Goal: Transaction & Acquisition: Purchase product/service

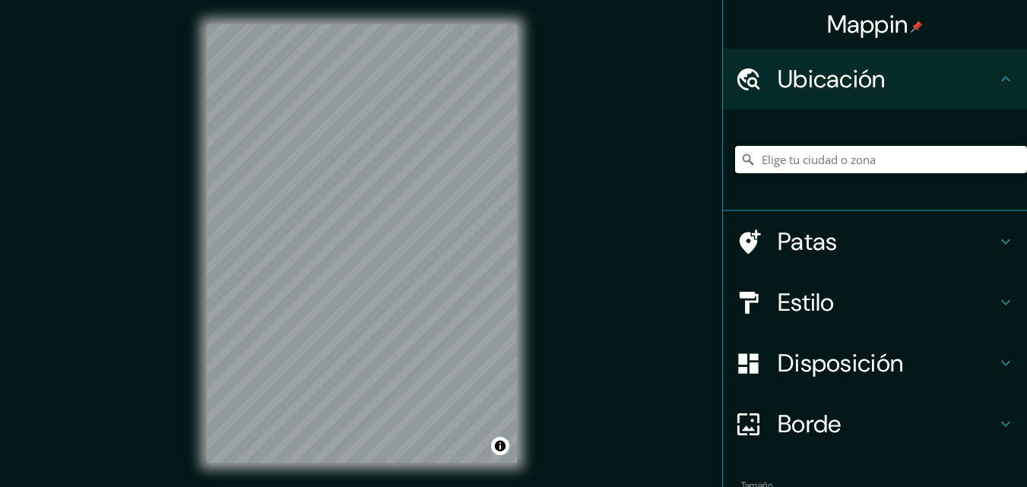
click at [777, 157] on input "Elige tu ciudad o zona" at bounding box center [881, 159] width 292 height 27
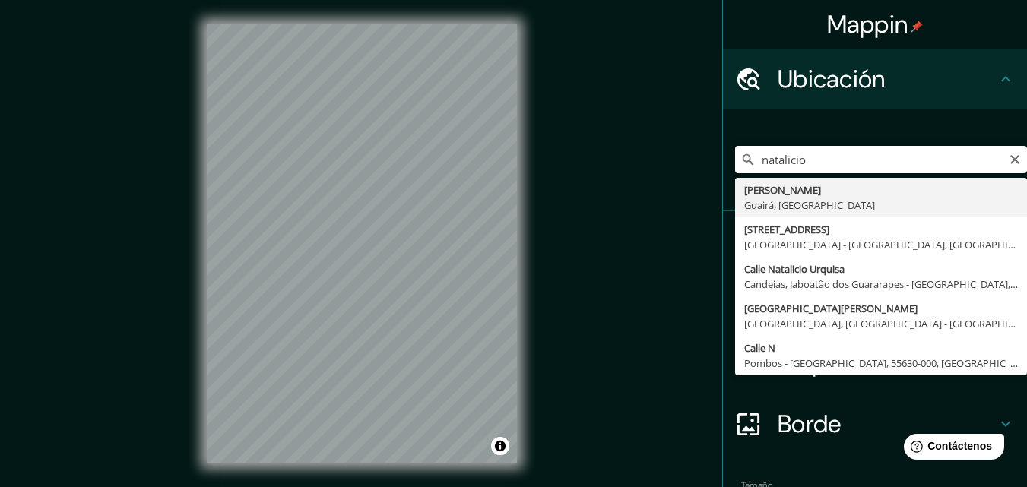
type input "[PERSON_NAME], [GEOGRAPHIC_DATA], [GEOGRAPHIC_DATA]"
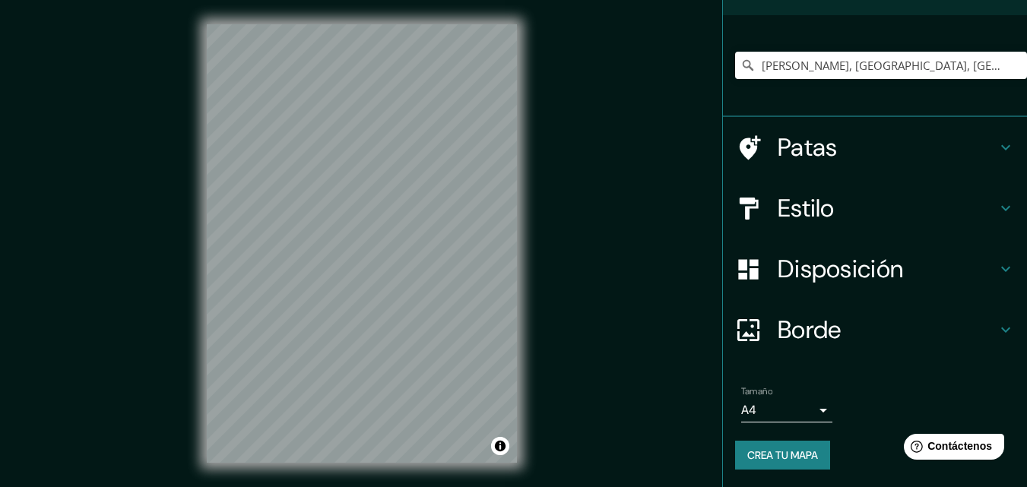
scroll to position [95, 0]
click at [831, 263] on font "Disposición" at bounding box center [839, 268] width 125 height 32
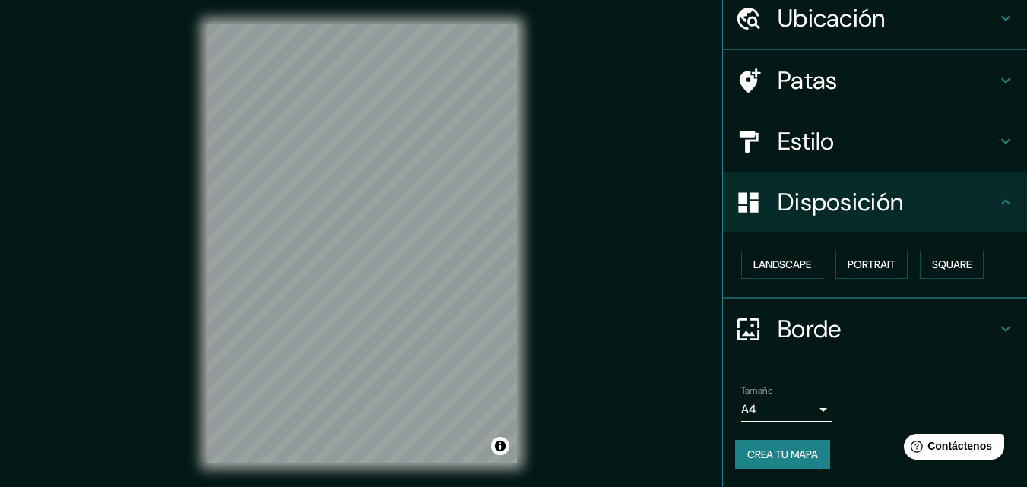
scroll to position [61, 0]
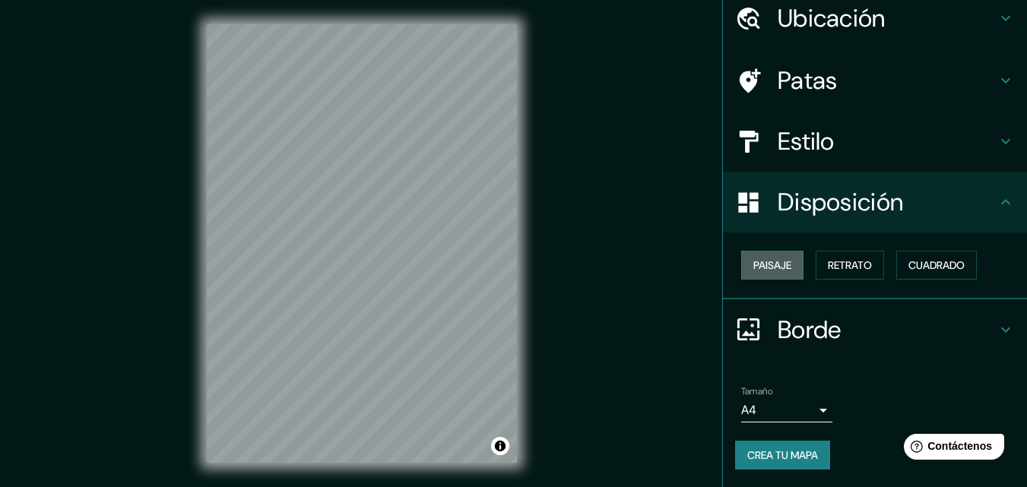
click at [770, 262] on font "Paisaje" at bounding box center [772, 265] width 38 height 14
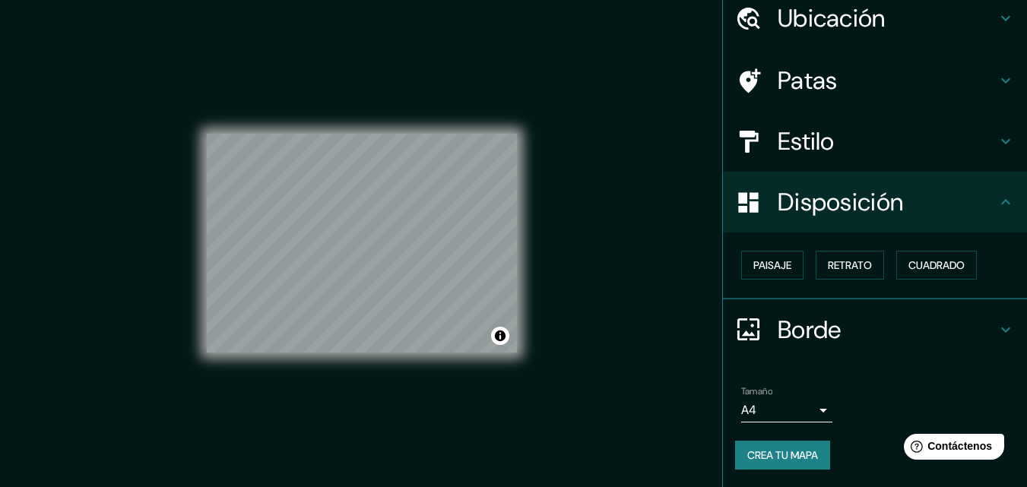
click at [834, 144] on h4 "Estilo" at bounding box center [886, 141] width 219 height 30
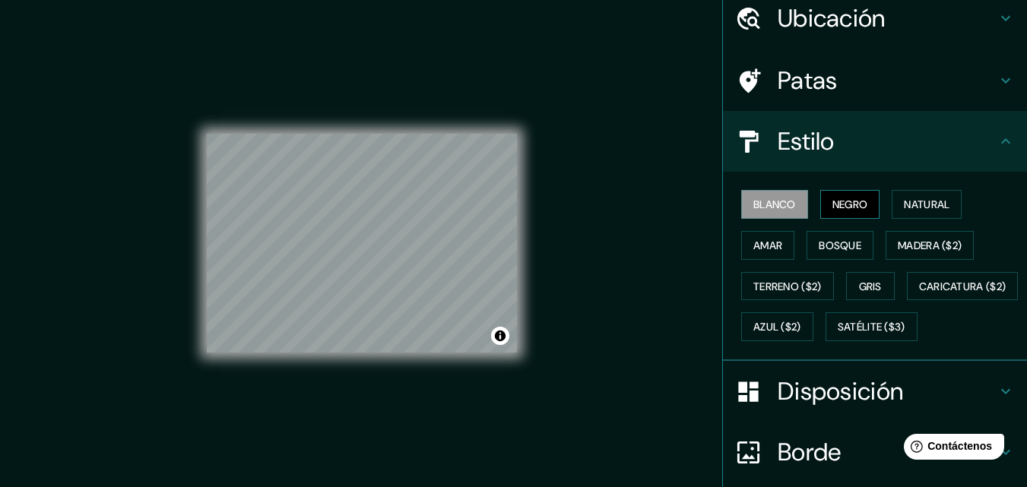
click at [853, 205] on font "Negro" at bounding box center [850, 205] width 36 height 14
click at [753, 201] on font "Blanco" at bounding box center [774, 205] width 43 height 14
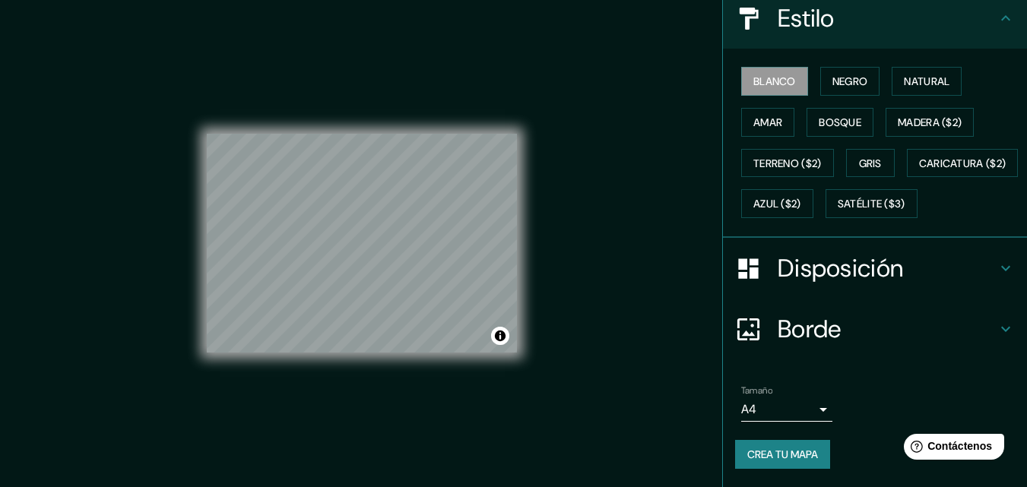
scroll to position [224, 0]
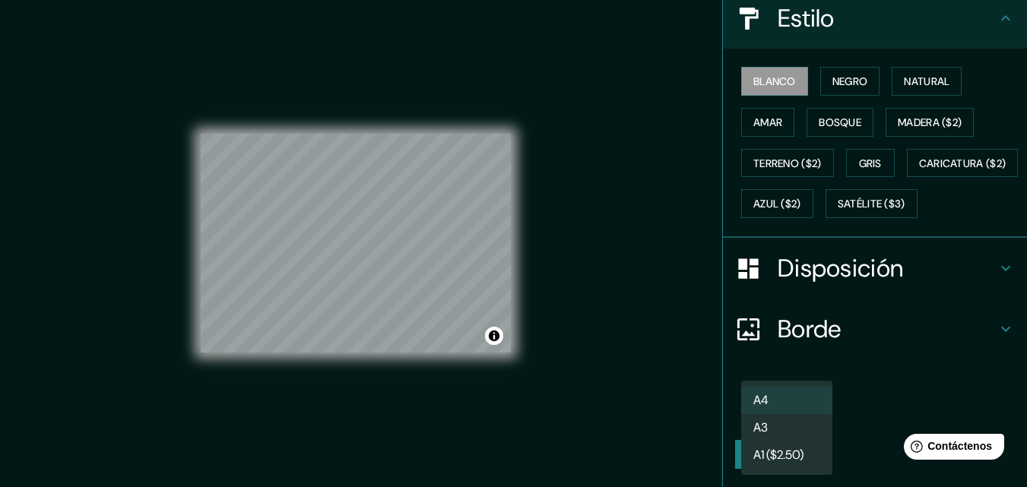
click at [796, 410] on body "Mappin Ubicación Natalicio Talavera, [GEOGRAPHIC_DATA], [GEOGRAPHIC_DATA] Patas…" at bounding box center [513, 243] width 1027 height 487
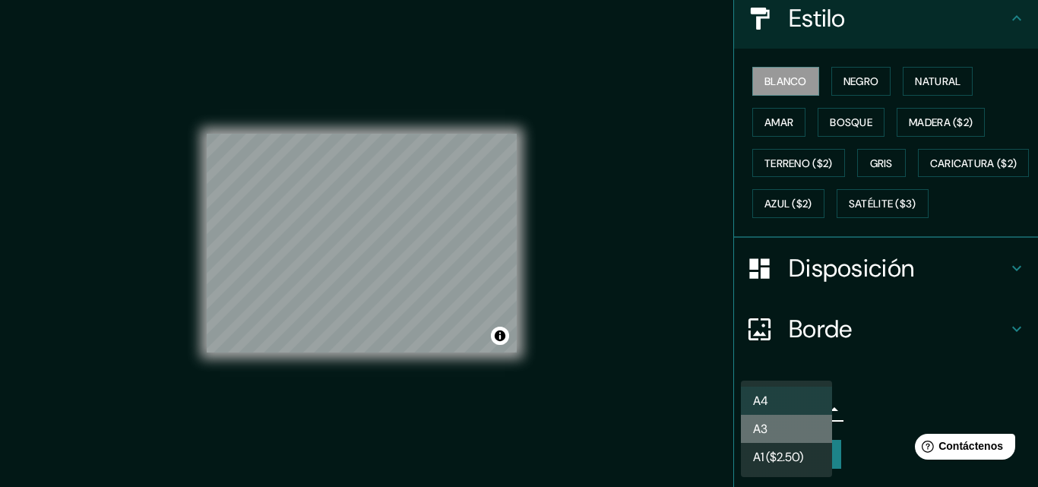
click at [782, 429] on li "A3" at bounding box center [786, 429] width 91 height 28
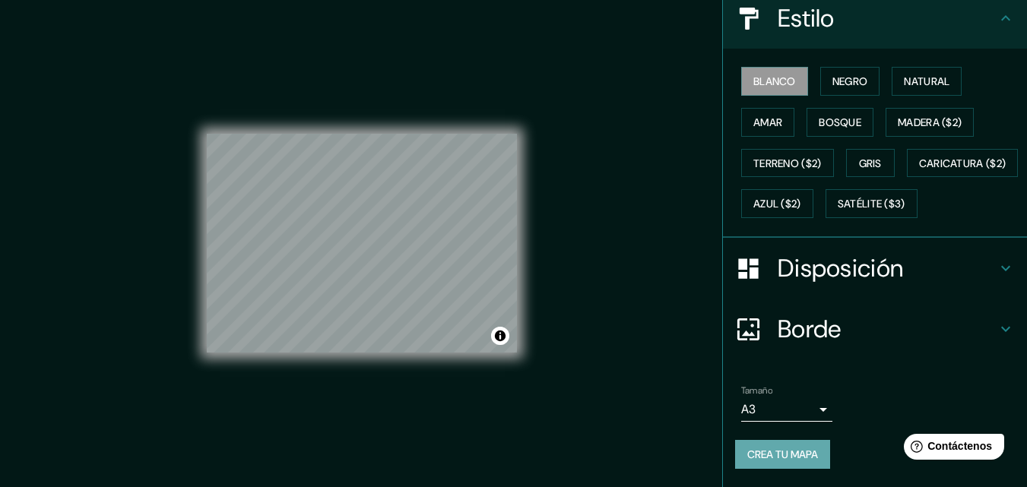
click at [780, 454] on font "Crea tu mapa" at bounding box center [782, 455] width 71 height 14
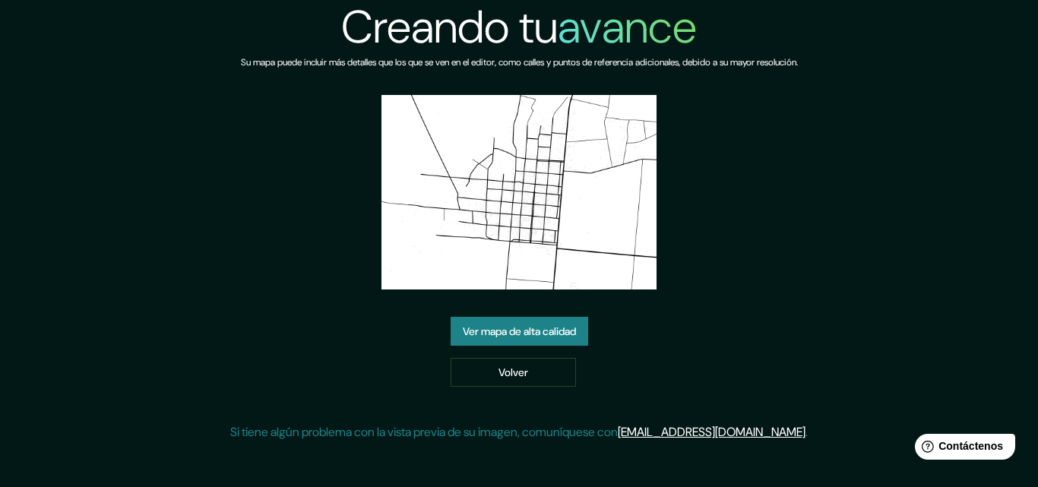
click at [486, 318] on link "Ver mapa de alta calidad" at bounding box center [520, 331] width 138 height 29
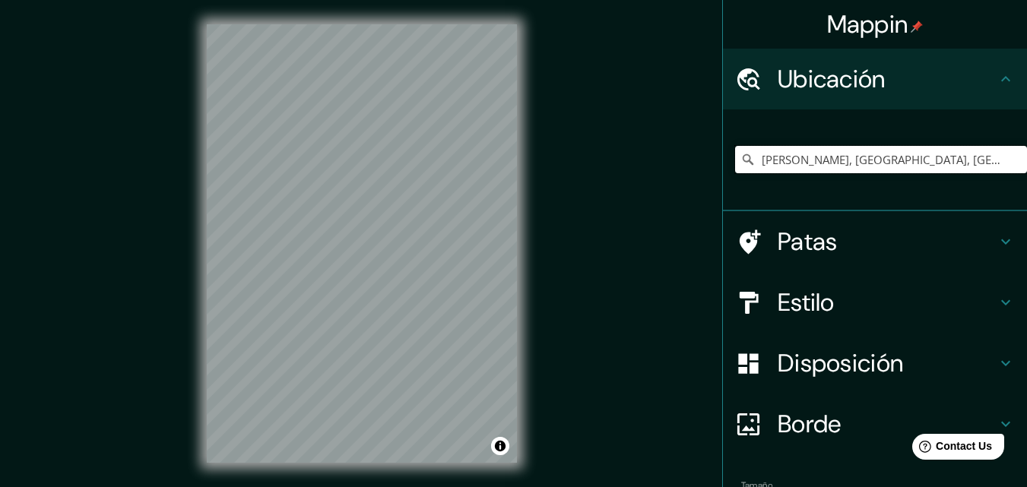
click at [954, 160] on input "[PERSON_NAME], [GEOGRAPHIC_DATA], [GEOGRAPHIC_DATA]" at bounding box center [881, 159] width 292 height 27
drag, startPoint x: 945, startPoint y: 163, endPoint x: 844, endPoint y: 160, distance: 101.1
click at [844, 160] on input "[PERSON_NAME], [GEOGRAPHIC_DATA], [GEOGRAPHIC_DATA]" at bounding box center [881, 159] width 292 height 27
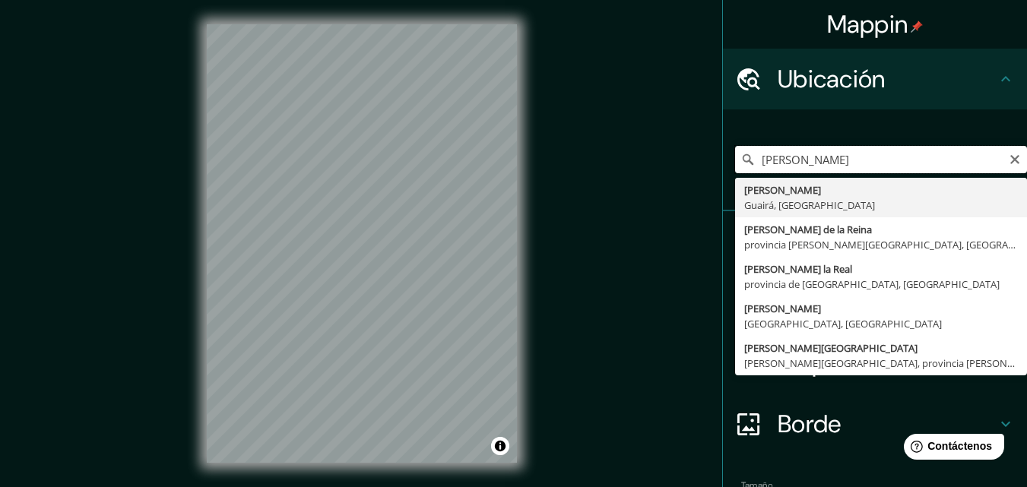
type input "[PERSON_NAME], [GEOGRAPHIC_DATA], [GEOGRAPHIC_DATA]"
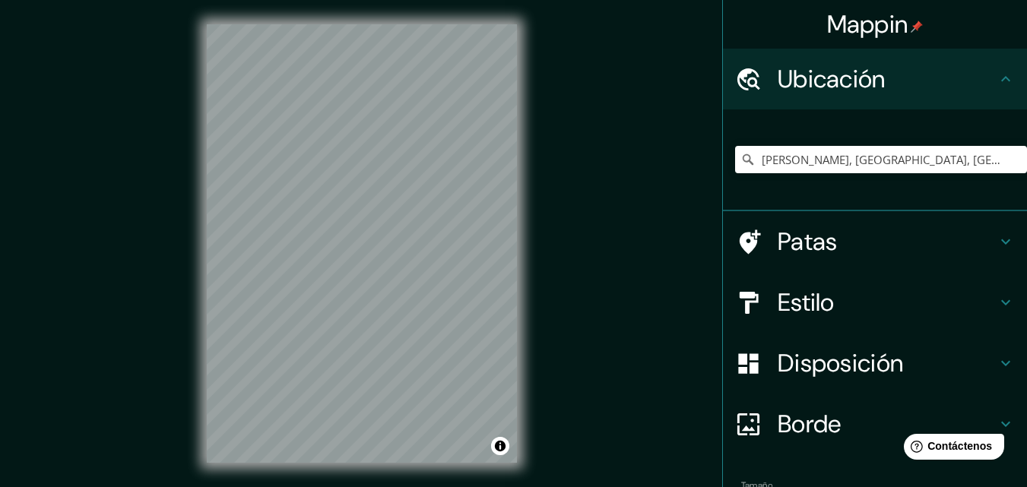
click at [836, 363] on font "Disposición" at bounding box center [839, 363] width 125 height 32
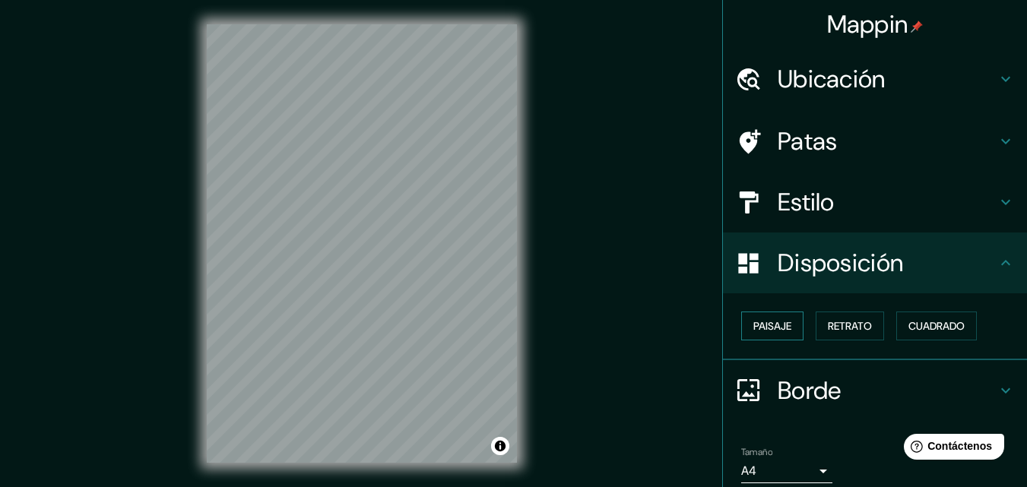
click at [768, 319] on font "Paisaje" at bounding box center [772, 326] width 38 height 14
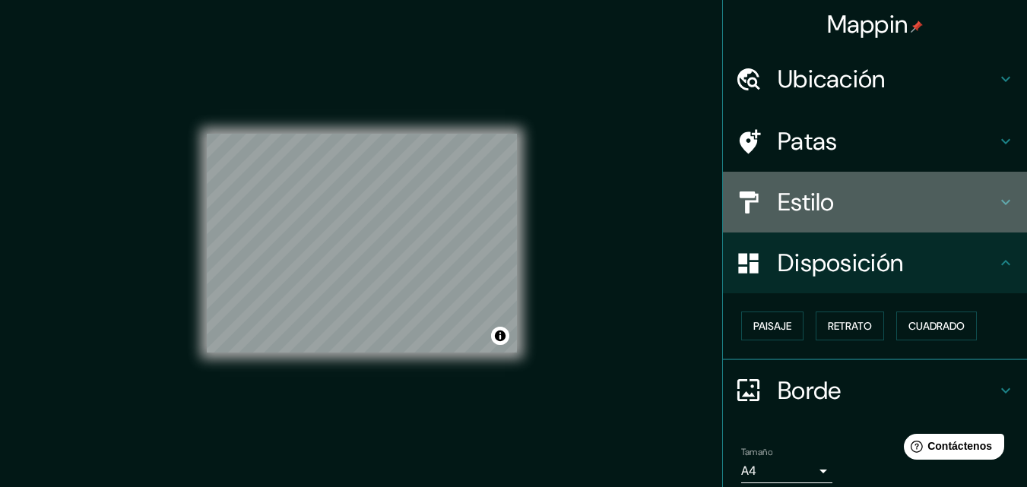
click at [851, 203] on h4 "Estilo" at bounding box center [886, 202] width 219 height 30
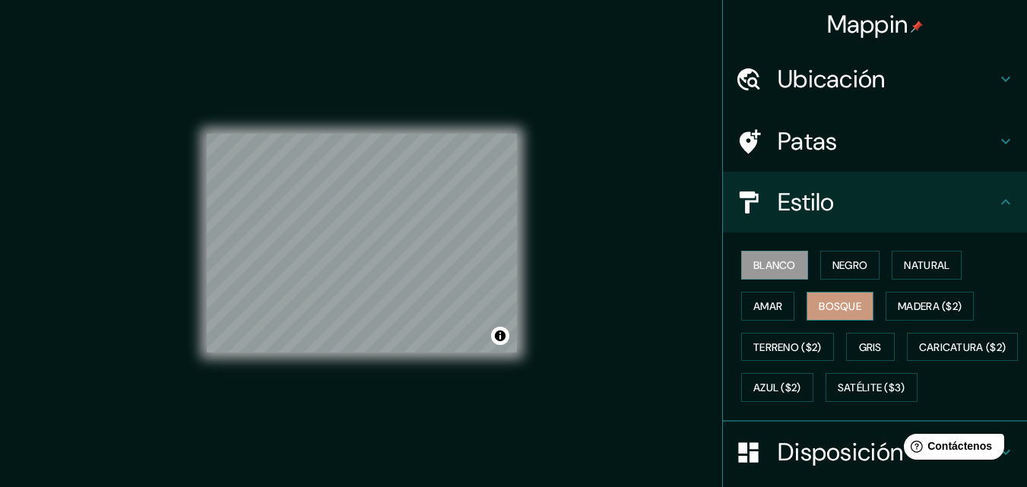
click at [826, 302] on font "Bosque" at bounding box center [839, 306] width 43 height 14
click at [761, 301] on font "Amar" at bounding box center [767, 306] width 29 height 14
click at [836, 304] on font "Bosque" at bounding box center [839, 306] width 43 height 14
click at [859, 343] on font "Gris" at bounding box center [870, 347] width 23 height 14
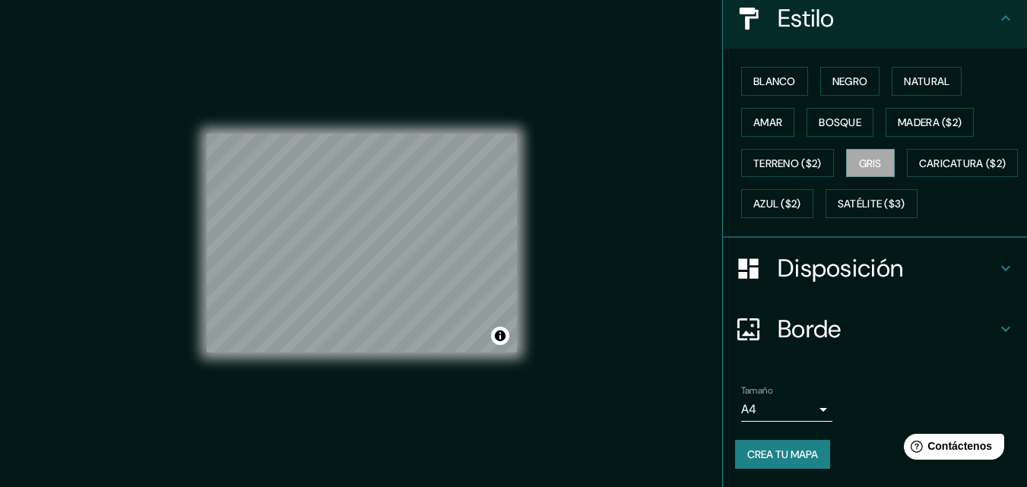
scroll to position [224, 0]
click at [774, 453] on font "Crea tu mapa" at bounding box center [782, 455] width 71 height 14
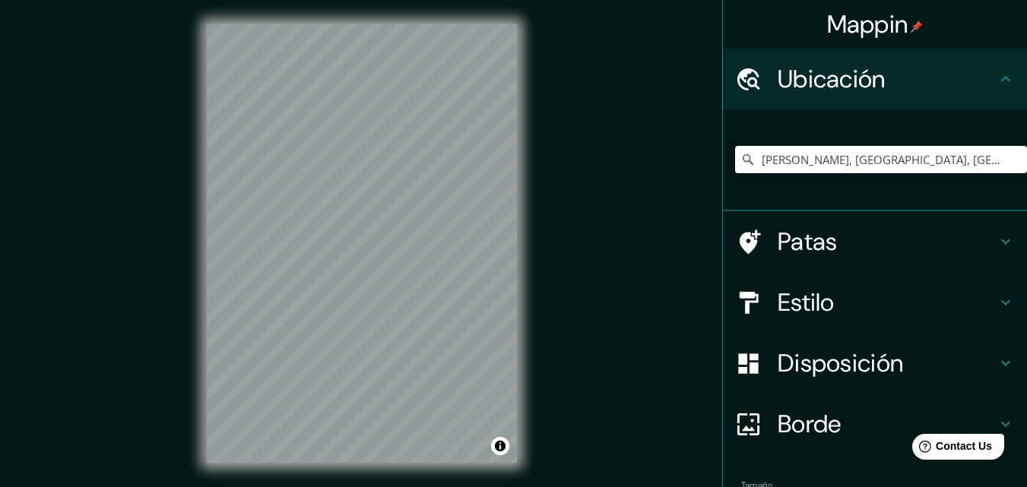
drag, startPoint x: 951, startPoint y: 159, endPoint x: 844, endPoint y: 172, distance: 107.9
click at [844, 172] on input "[PERSON_NAME], [GEOGRAPHIC_DATA], [GEOGRAPHIC_DATA]" at bounding box center [881, 159] width 292 height 27
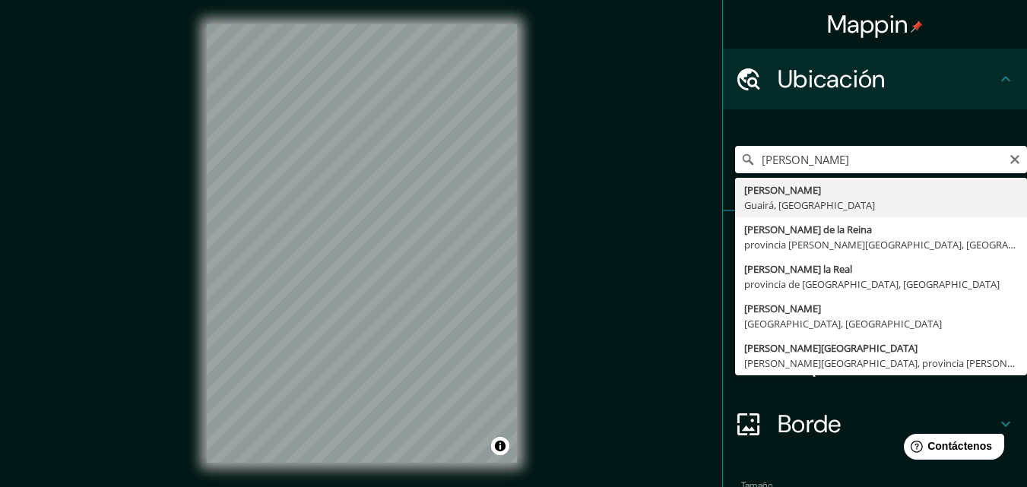
type input "[PERSON_NAME], [GEOGRAPHIC_DATA], [GEOGRAPHIC_DATA]"
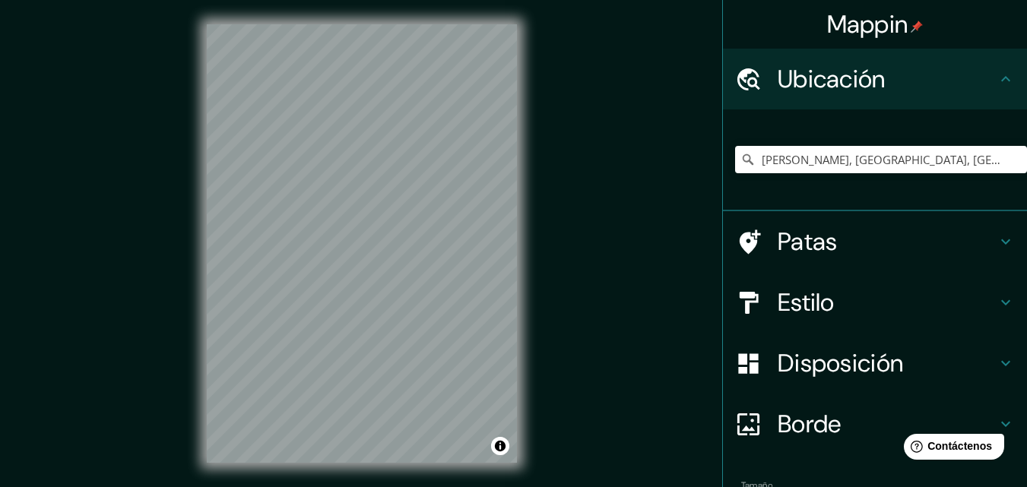
click at [847, 361] on font "Disposición" at bounding box center [839, 363] width 125 height 32
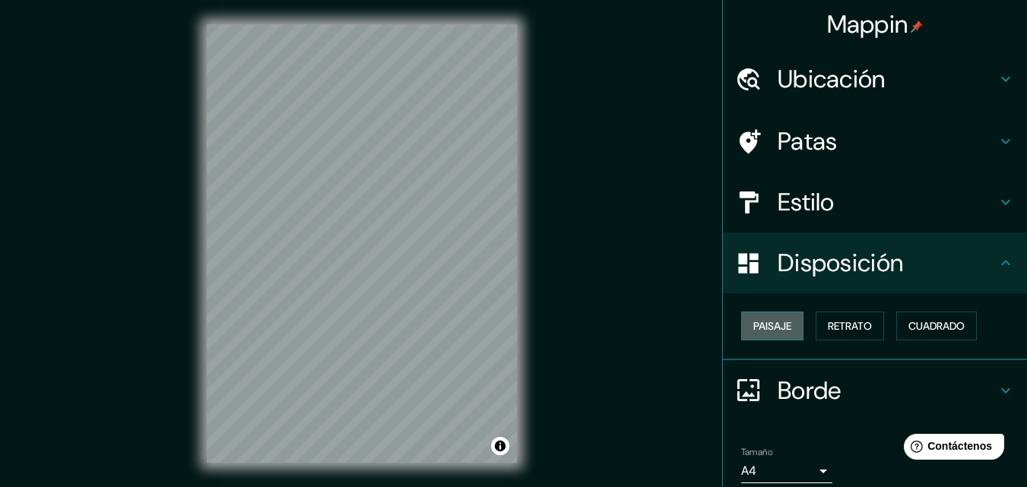
click at [778, 325] on font "Paisaje" at bounding box center [772, 326] width 38 height 14
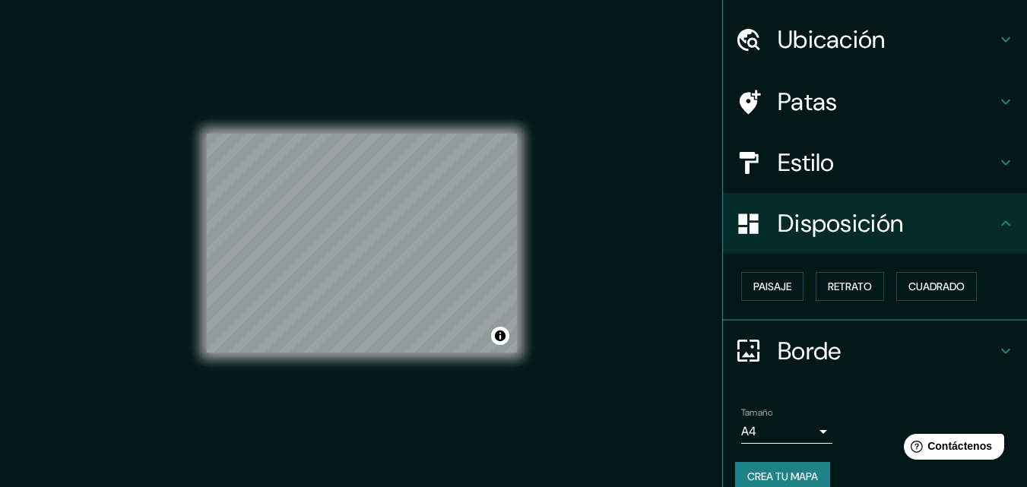
scroll to position [61, 0]
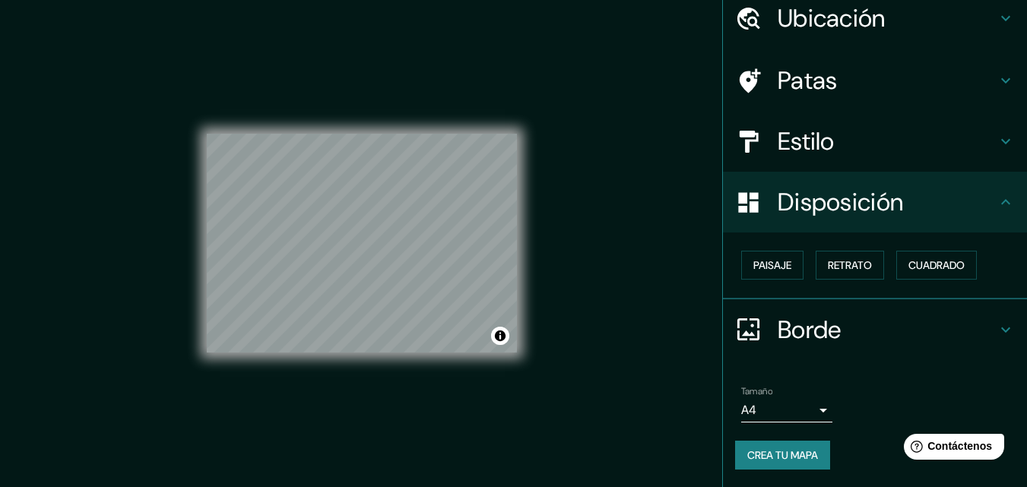
click at [796, 129] on font "Estilo" at bounding box center [805, 141] width 57 height 32
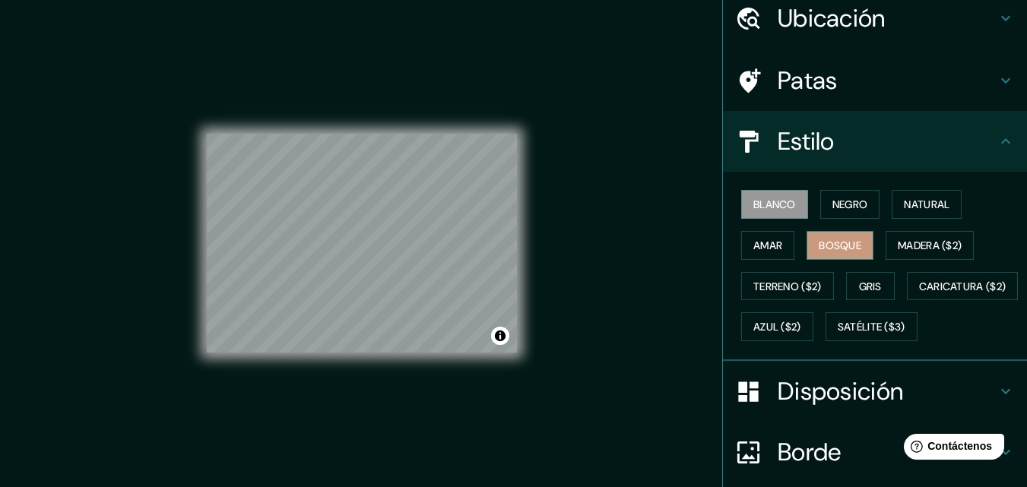
click at [837, 242] on font "Bosque" at bounding box center [839, 246] width 43 height 14
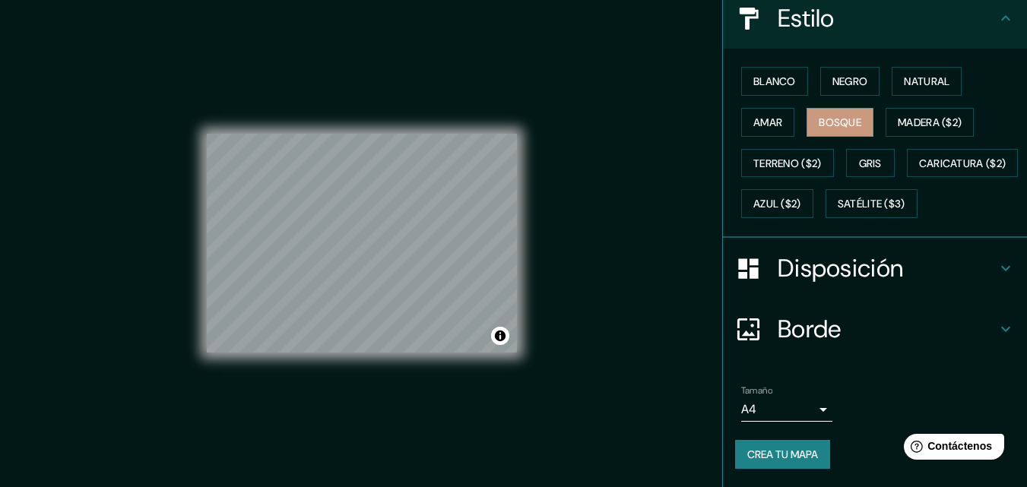
scroll to position [224, 0]
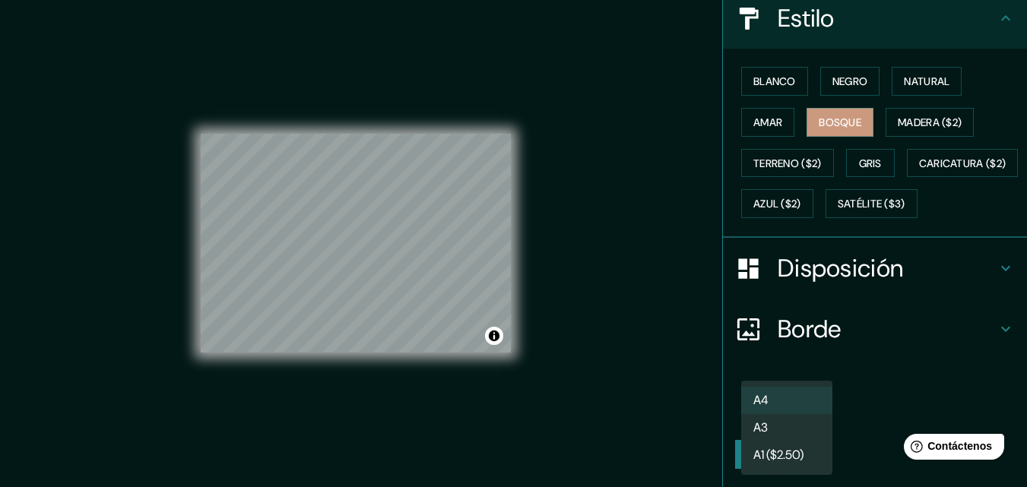
click at [795, 398] on body "Mappin Ubicación Natalicio Talavera, Guairá, Paraguay Patas Estilo Blanco Negro…" at bounding box center [513, 243] width 1027 height 487
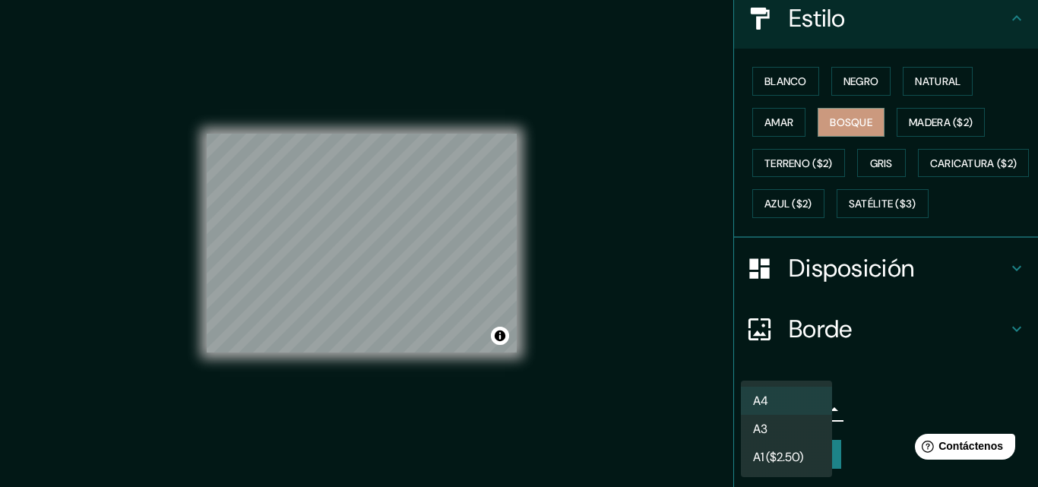
click at [779, 427] on li "A3" at bounding box center [786, 429] width 91 height 28
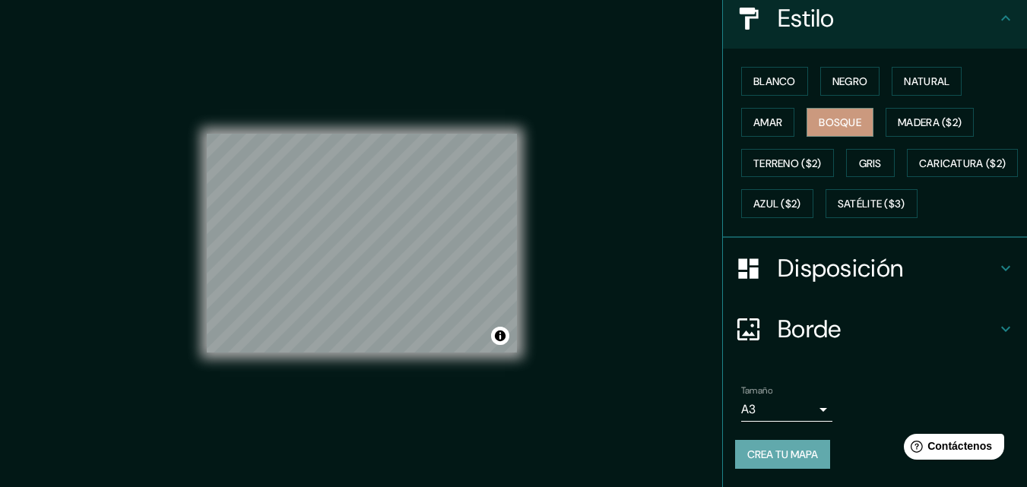
click at [776, 449] on font "Crea tu mapa" at bounding box center [782, 455] width 71 height 14
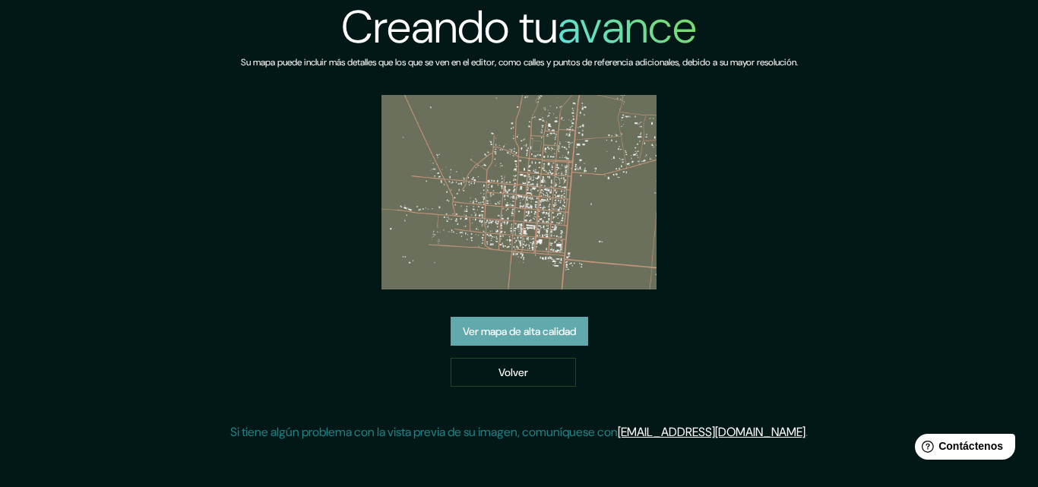
click at [550, 329] on font "Ver mapa de alta calidad" at bounding box center [519, 332] width 113 height 14
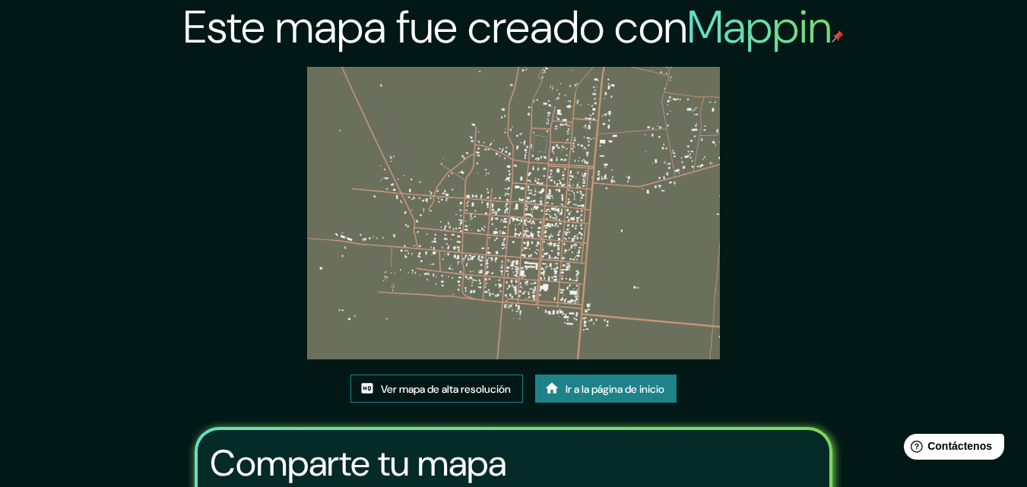
click at [443, 390] on font "Ver mapa de alta resolución" at bounding box center [446, 389] width 130 height 14
